Goal: Task Accomplishment & Management: Manage account settings

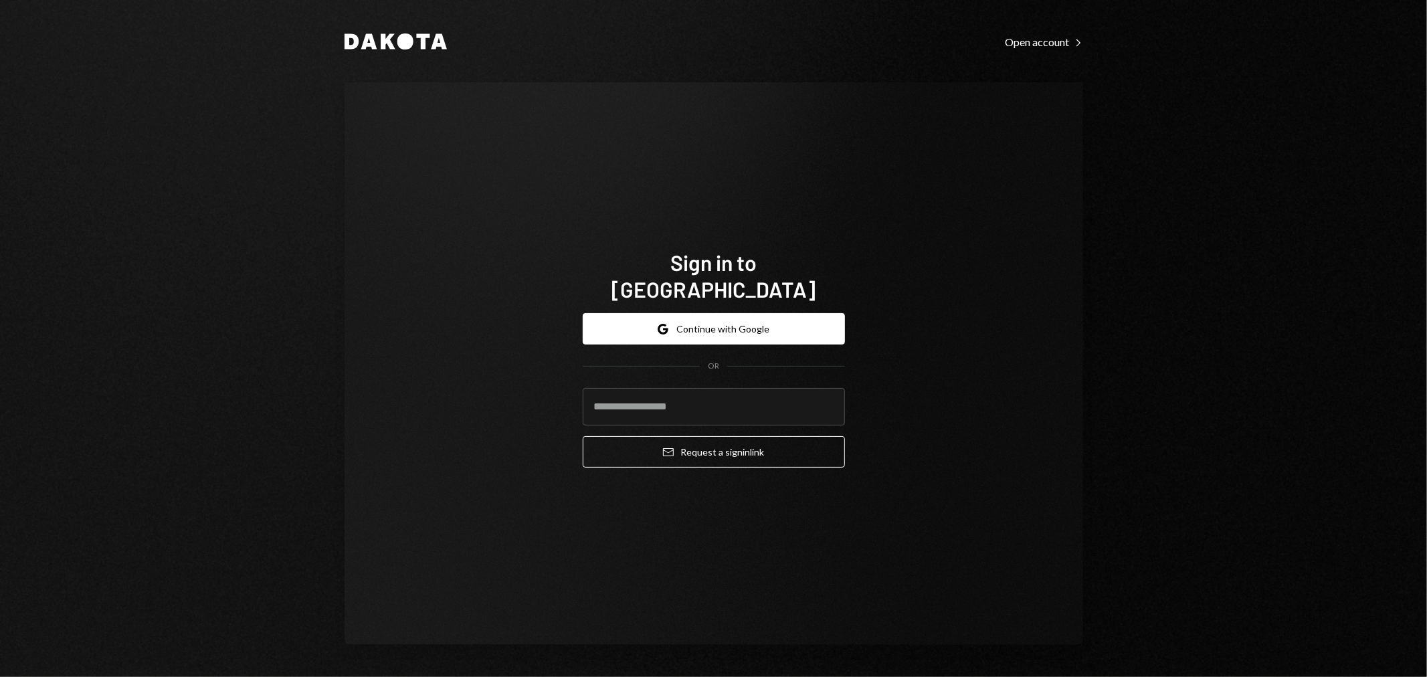
click at [892, 108] on div "Sign in to [GEOGRAPHIC_DATA] Google Continue with Google OR Email Request a sig…" at bounding box center [714, 363] width 739 height 563
